Goal: Transaction & Acquisition: Purchase product/service

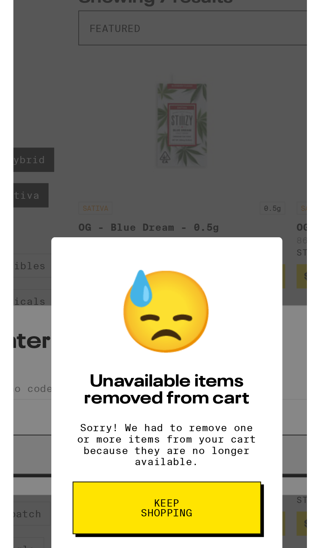
click at [179, 354] on button "Keep Shopping" at bounding box center [160, 349] width 87 height 24
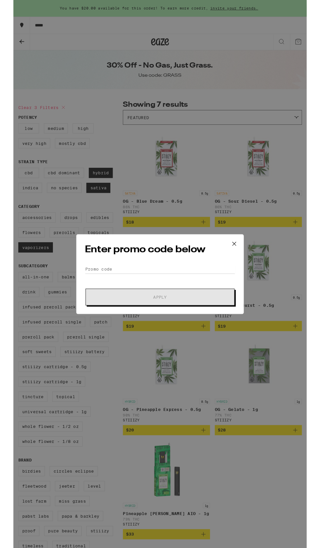
click at [241, 267] on icon at bounding box center [241, 266] width 10 height 10
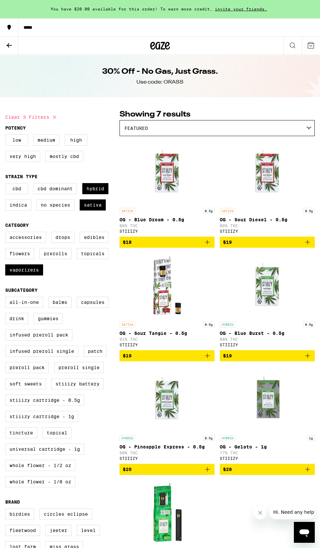
click at [162, 48] on icon at bounding box center [160, 46] width 10 height 8
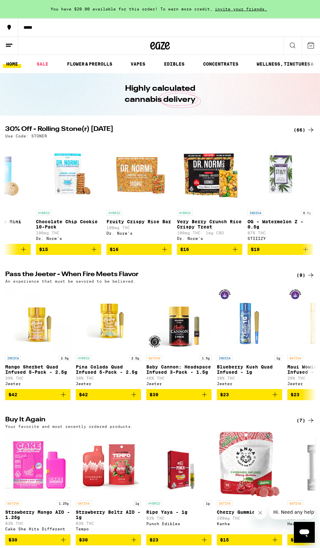
scroll to position [0, 965]
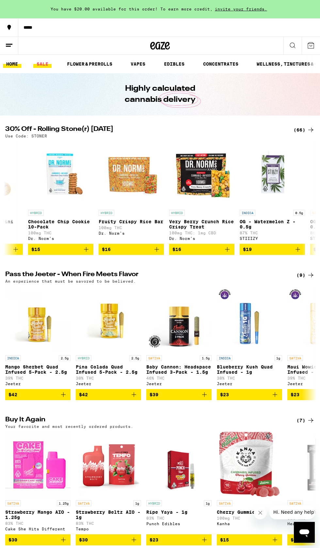
click at [45, 64] on link "SALE" at bounding box center [42, 64] width 18 height 8
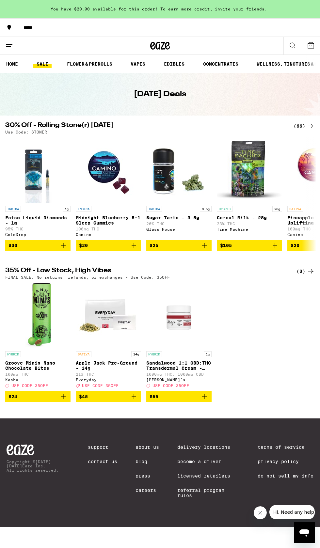
click at [304, 128] on div "(66)" at bounding box center [304, 126] width 21 height 8
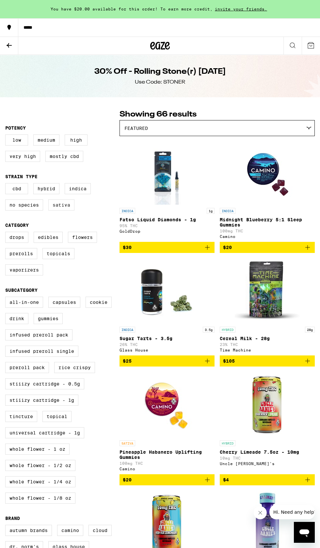
click at [69, 209] on label "Sativa" at bounding box center [61, 205] width 26 height 11
click at [7, 185] on input "Sativa" at bounding box center [7, 184] width 0 height 0
checkbox input "true"
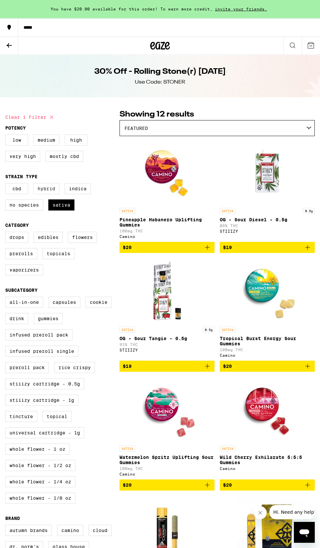
click at [53, 194] on label "Hybrid" at bounding box center [46, 188] width 26 height 11
click at [7, 185] on input "Hybrid" at bounding box center [7, 184] width 0 height 0
checkbox input "true"
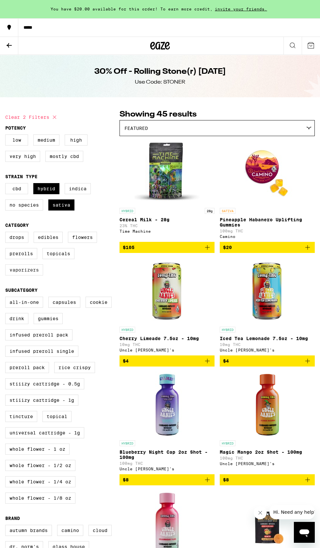
click at [33, 276] on label "Vaporizers" at bounding box center [24, 270] width 38 height 11
click at [7, 233] on input "Vaporizers" at bounding box center [7, 233] width 0 height 0
checkbox input "true"
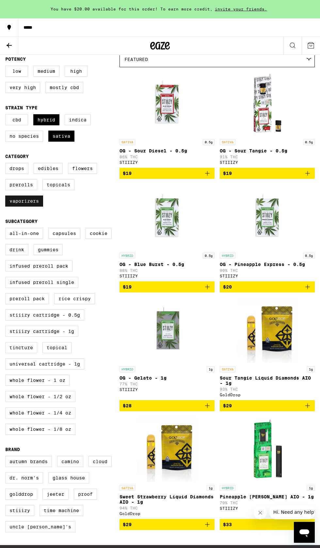
scroll to position [70, 0]
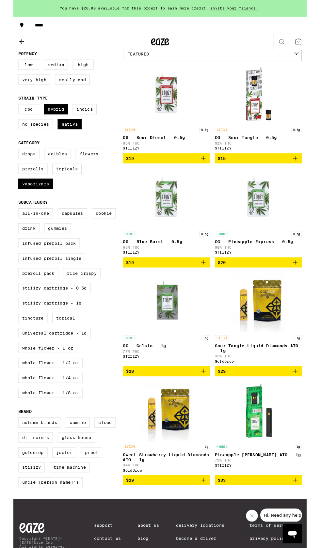
click at [207, 527] on icon "Add to bag" at bounding box center [207, 524] width 5 height 5
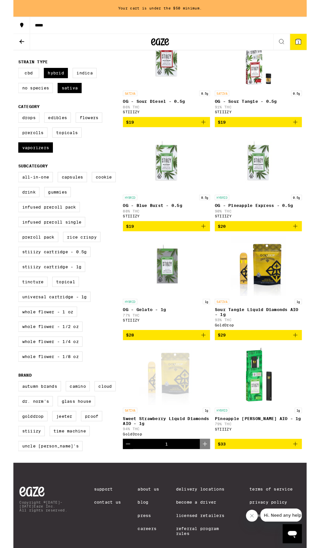
scroll to position [110, 0]
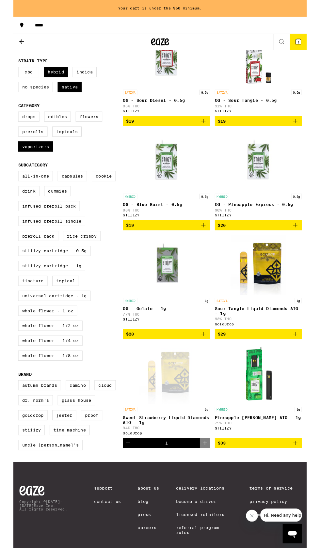
click at [127, 488] on icon "Decrement" at bounding box center [125, 484] width 8 height 8
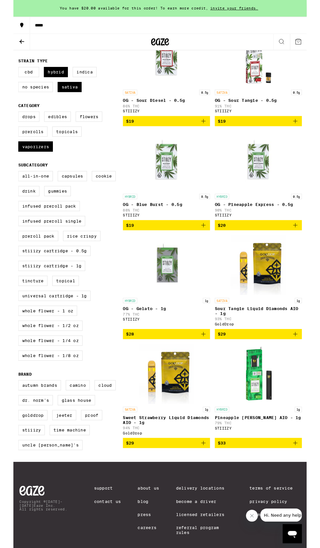
click at [210, 488] on icon "Add to bag" at bounding box center [207, 484] width 8 height 8
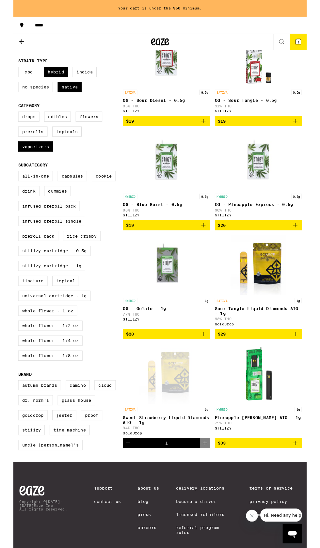
click at [307, 488] on icon "Add to bag" at bounding box center [308, 484] width 8 height 8
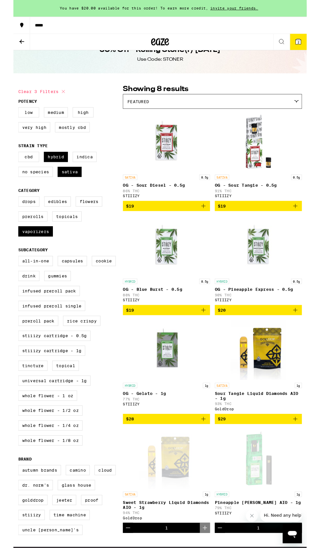
scroll to position [0, 0]
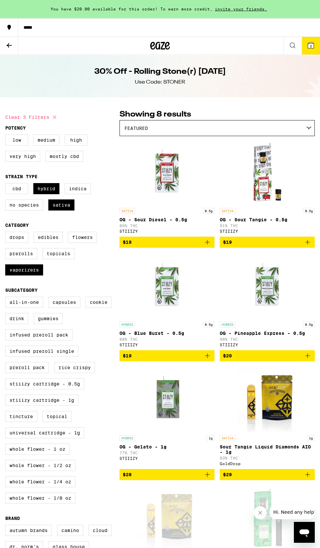
click at [311, 45] on span "2" at bounding box center [311, 46] width 2 height 4
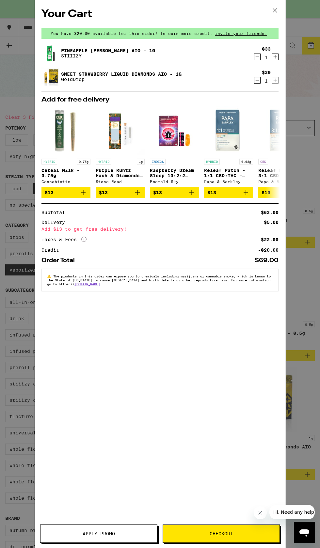
click at [308, 150] on div "Your Cart You have $20.00 available for this order! To earn more credit, invite…" at bounding box center [160, 274] width 320 height 548
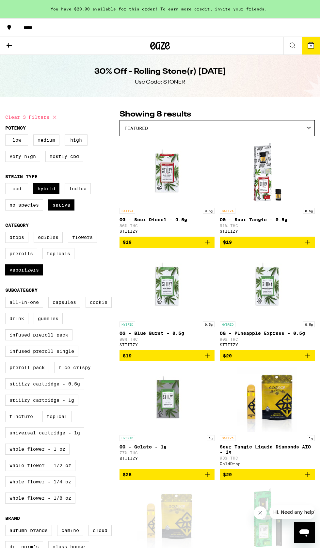
click at [309, 44] on icon at bounding box center [311, 45] width 6 height 6
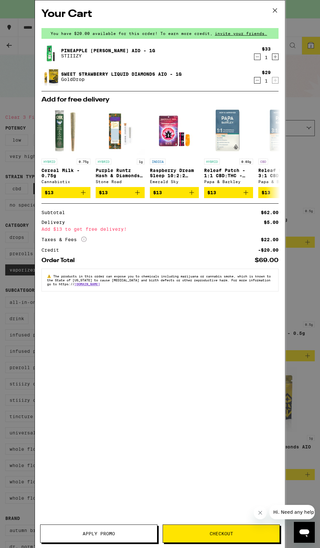
click at [127, 534] on span "Apply Promo" at bounding box center [99, 534] width 117 height 5
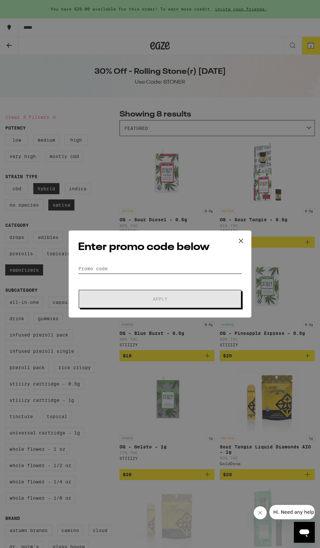
click at [190, 268] on input "Promo Code" at bounding box center [160, 269] width 164 height 10
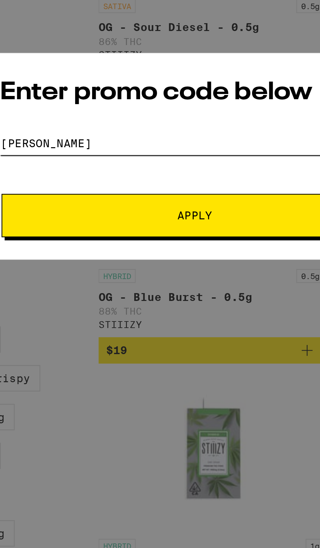
type input "[PERSON_NAME]"
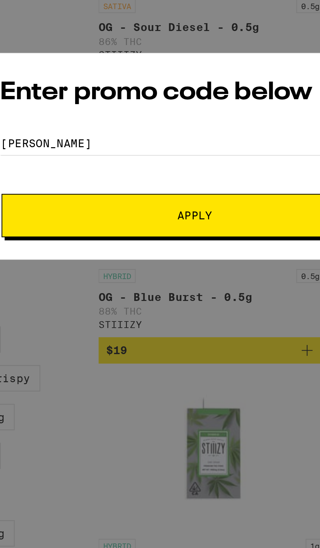
click at [181, 297] on button "Apply" at bounding box center [160, 299] width 163 height 18
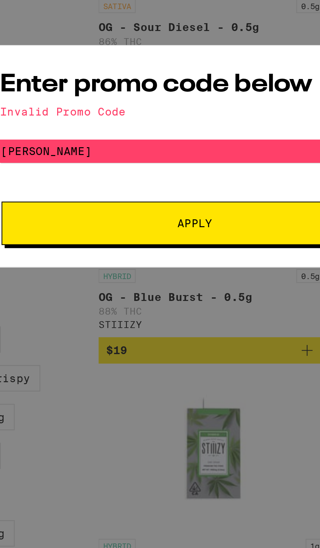
click at [144, 401] on div "Enter promo code below Invalid Promo Code Promo Code [PERSON_NAME] Apply" at bounding box center [160, 274] width 320 height 548
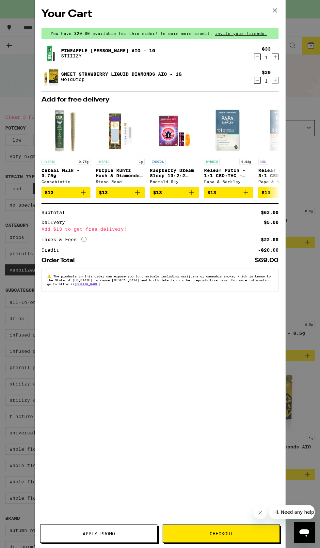
click at [284, 18] on button at bounding box center [275, 10] width 20 height 21
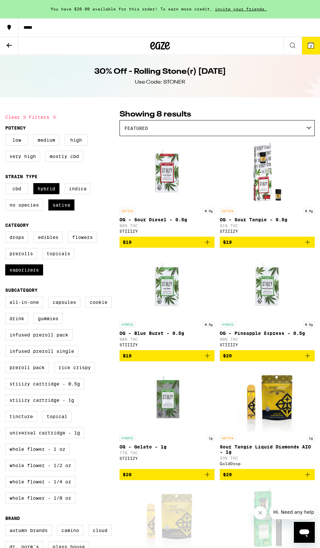
click at [308, 45] on icon at bounding box center [311, 45] width 6 height 6
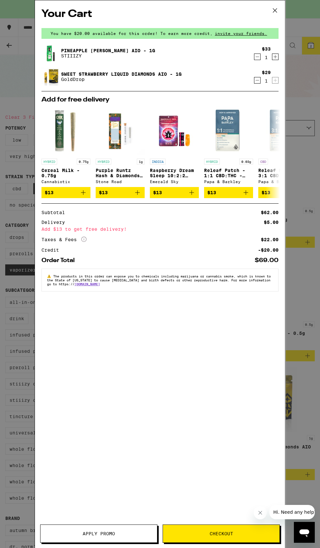
click at [113, 534] on span "Apply Promo" at bounding box center [99, 534] width 32 height 5
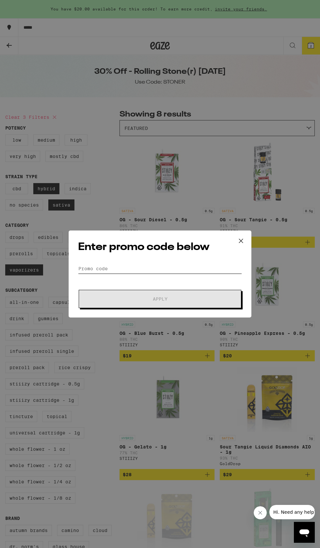
click at [184, 266] on input "Promo Code" at bounding box center [160, 269] width 164 height 10
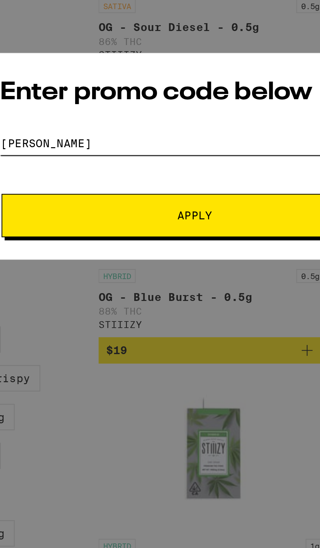
type input "[PERSON_NAME]"
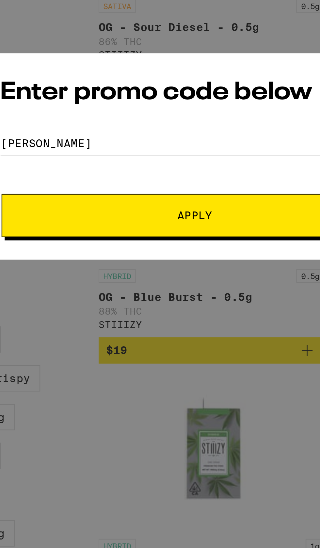
click at [193, 296] on button "Apply" at bounding box center [160, 299] width 163 height 18
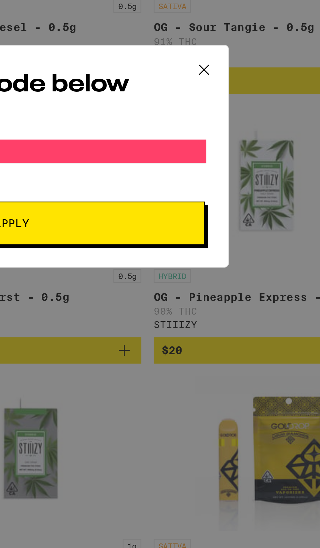
click at [243, 238] on icon at bounding box center [241, 238] width 10 height 10
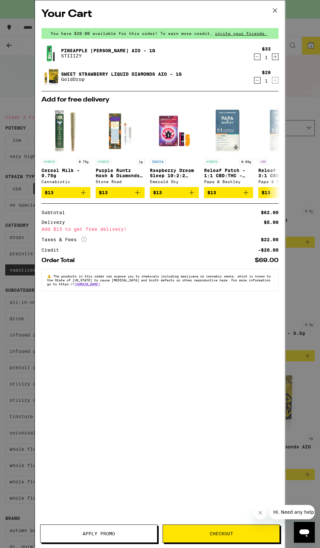
click at [275, 13] on icon at bounding box center [275, 11] width 10 height 10
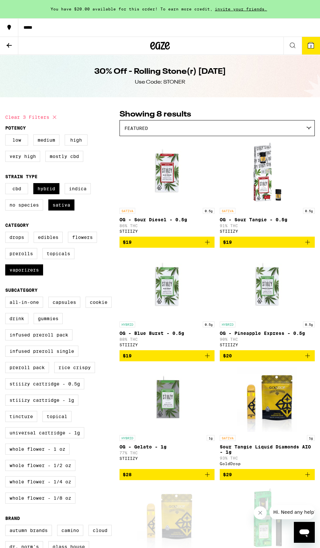
click at [18, 47] on button at bounding box center [9, 46] width 18 height 18
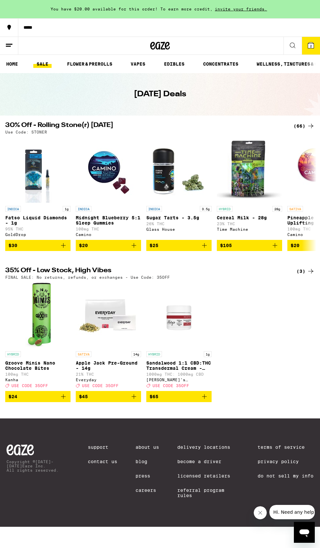
click at [311, 45] on span "2" at bounding box center [311, 46] width 2 height 4
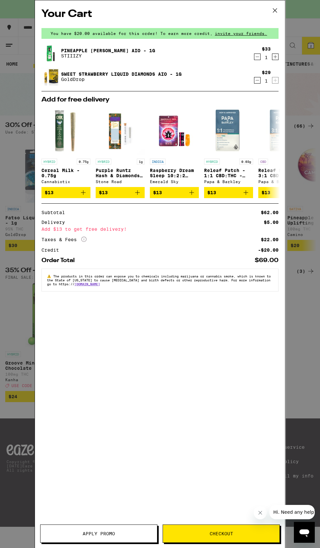
click at [257, 80] on icon "Decrement" at bounding box center [258, 80] width 4 height 0
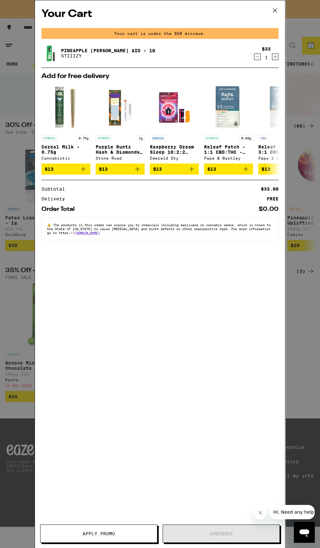
click at [254, 59] on button "Decrement" at bounding box center [257, 57] width 7 height 7
